Goal: Find specific page/section: Find specific page/section

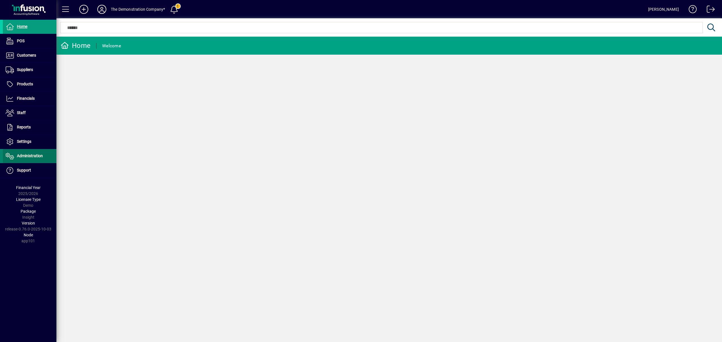
click at [28, 158] on span "Administration" at bounding box center [30, 156] width 26 height 5
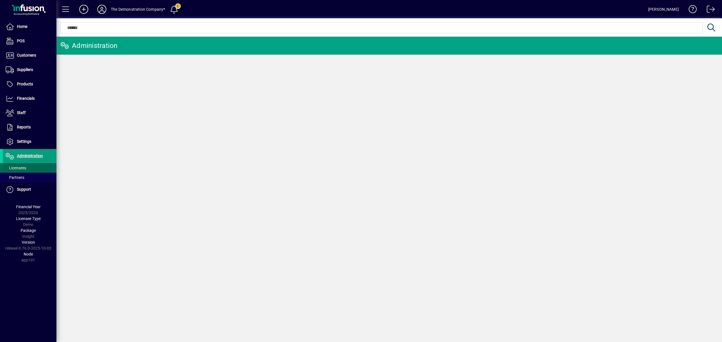
click at [23, 167] on span "Licensees" at bounding box center [16, 168] width 21 height 5
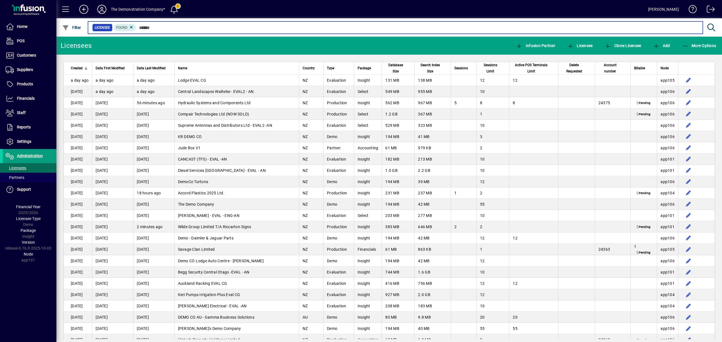
click at [162, 27] on input "text" at bounding box center [417, 28] width 562 height 8
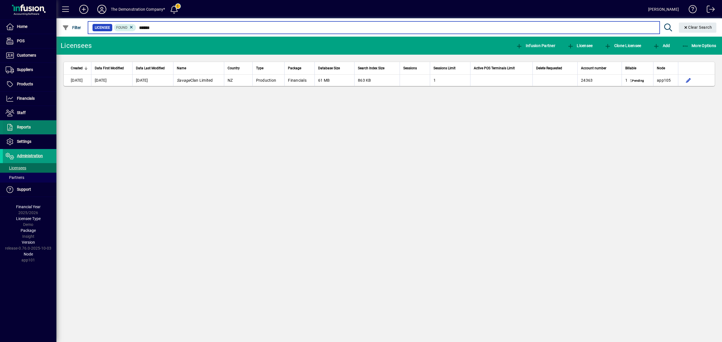
type input "******"
